Goal: Go to known website: Go to known website

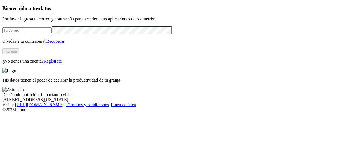
type input "[PERSON_NAME][EMAIL_ADDRESS][PERSON_NAME][DOMAIN_NAME]"
click at [19, 54] on button "Ingresa" at bounding box center [10, 51] width 17 height 6
